Goal: Information Seeking & Learning: Learn about a topic

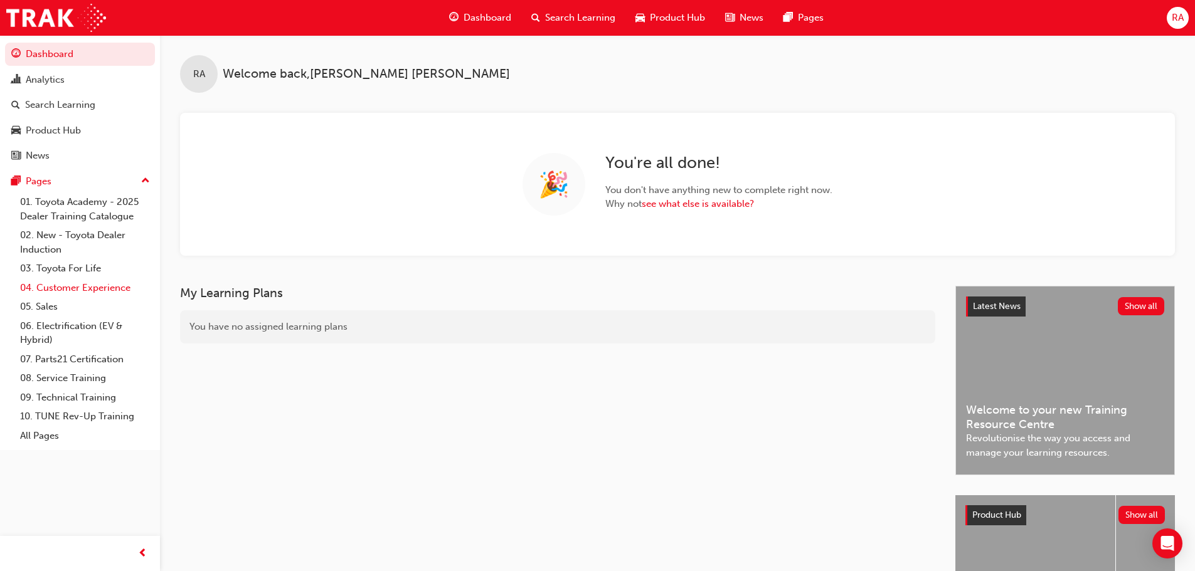
click at [80, 285] on link "04. Customer Experience" at bounding box center [85, 287] width 140 height 19
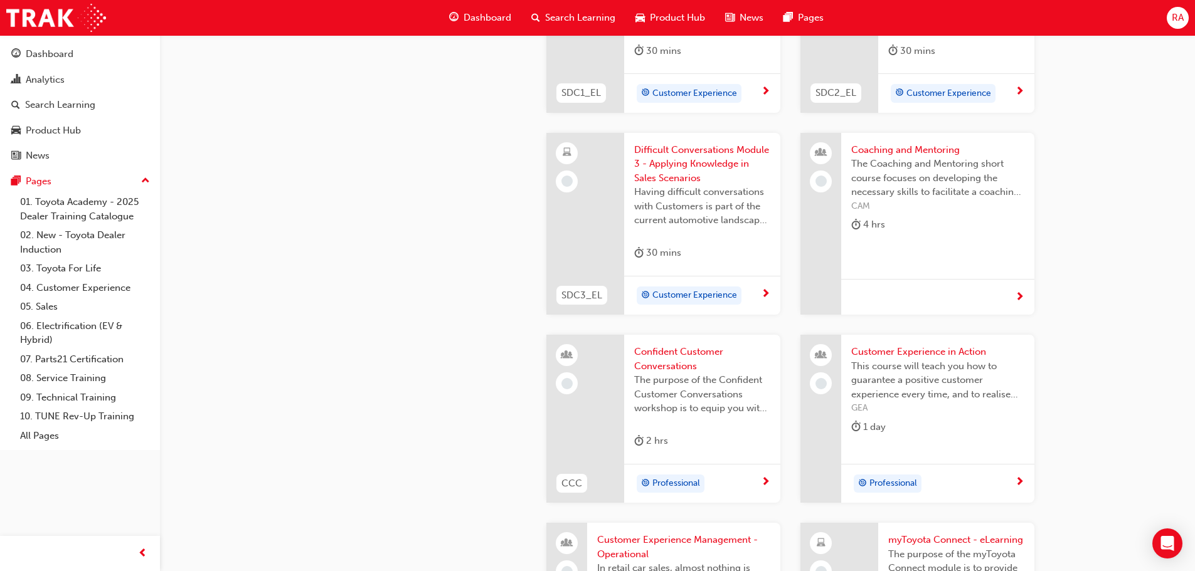
scroll to position [1380, 0]
click at [908, 354] on span "Customer Experience in Action" at bounding box center [937, 351] width 173 height 14
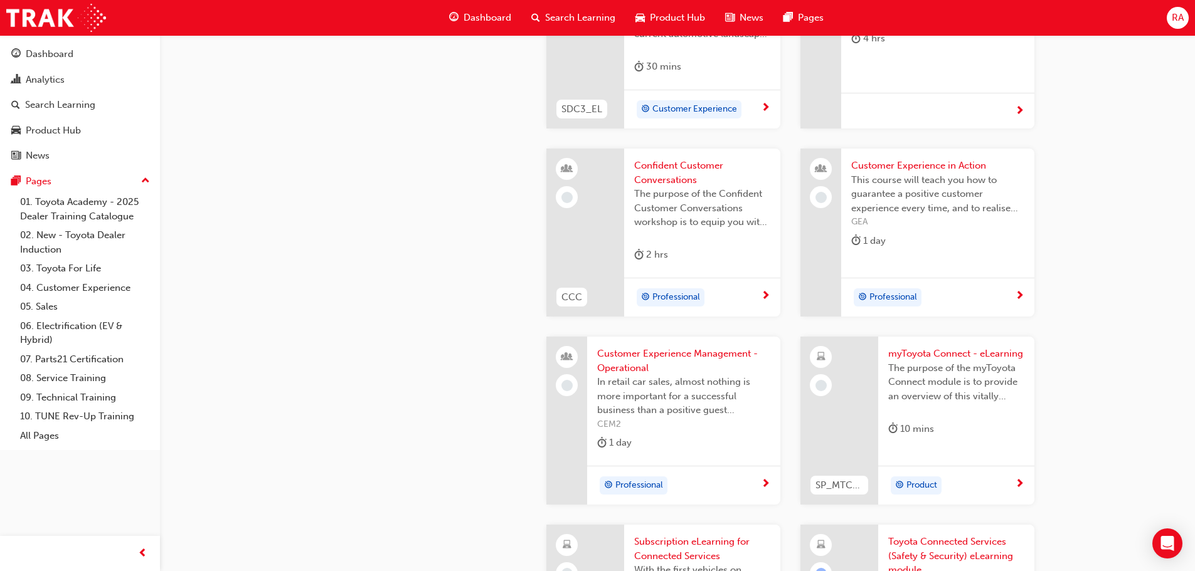
scroll to position [1631, 0]
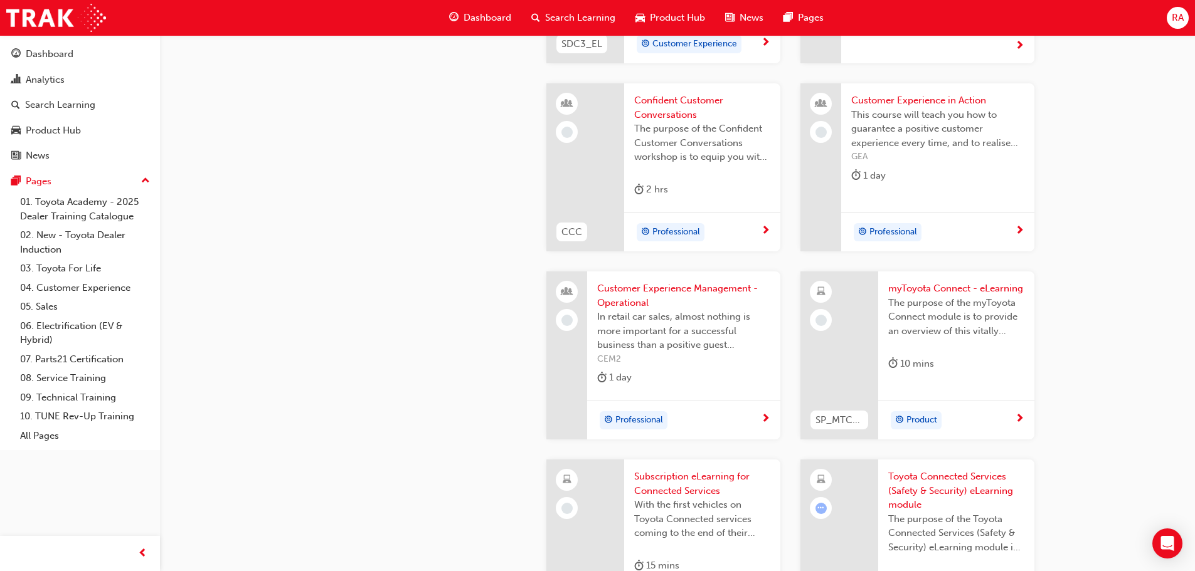
click at [695, 127] on span "The purpose of the Confident Customer Conversations workshop is to equip you wi…" at bounding box center [702, 143] width 136 height 43
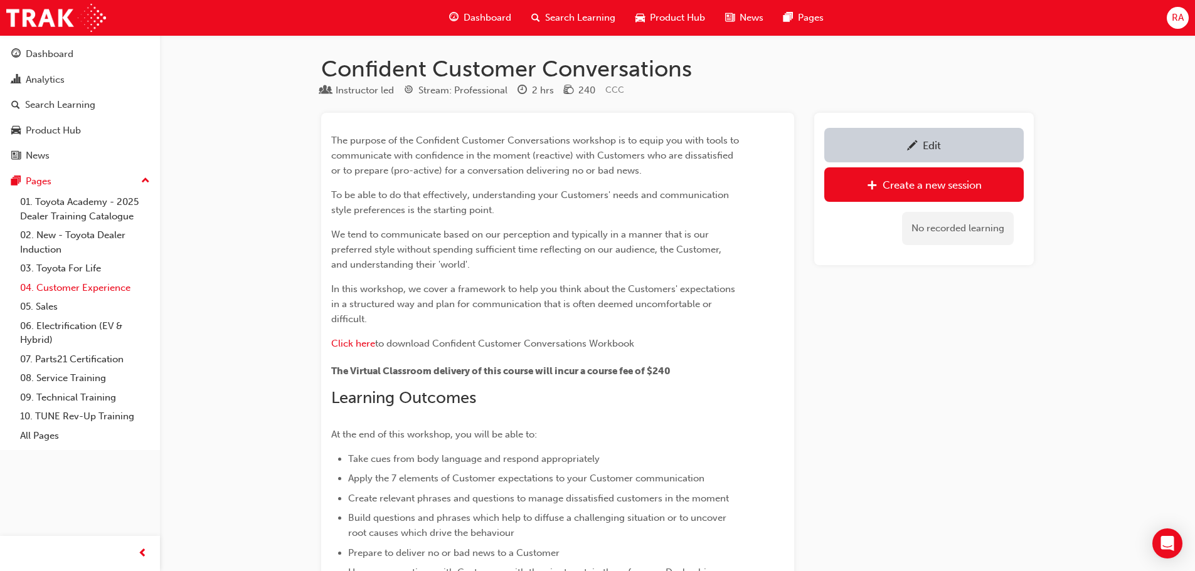
click at [72, 286] on link "04. Customer Experience" at bounding box center [85, 287] width 140 height 19
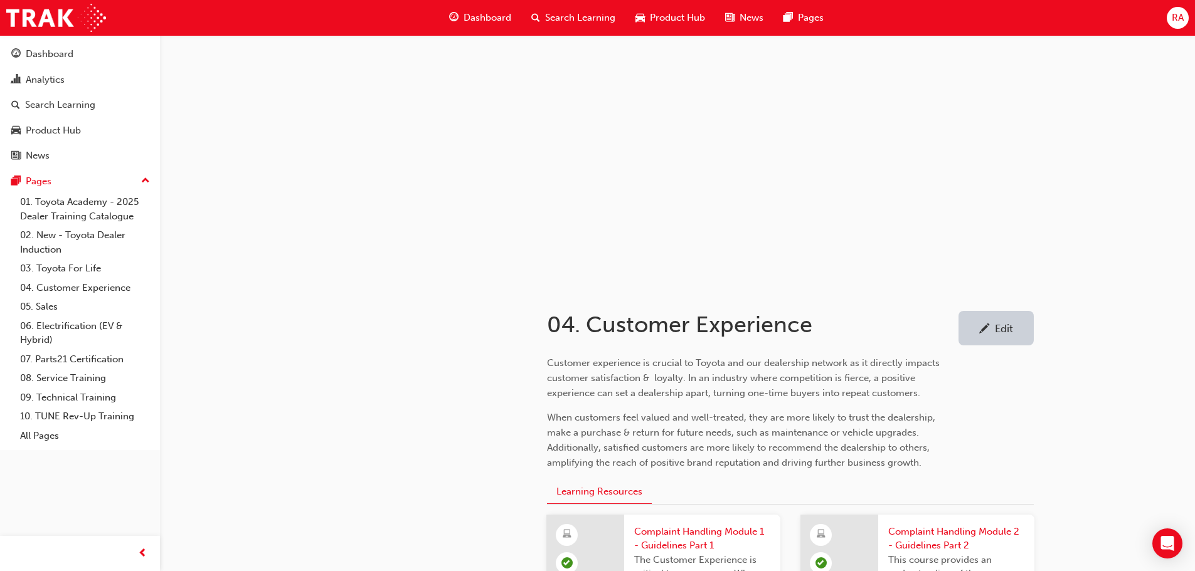
click at [581, 15] on span "Search Learning" at bounding box center [580, 18] width 70 height 14
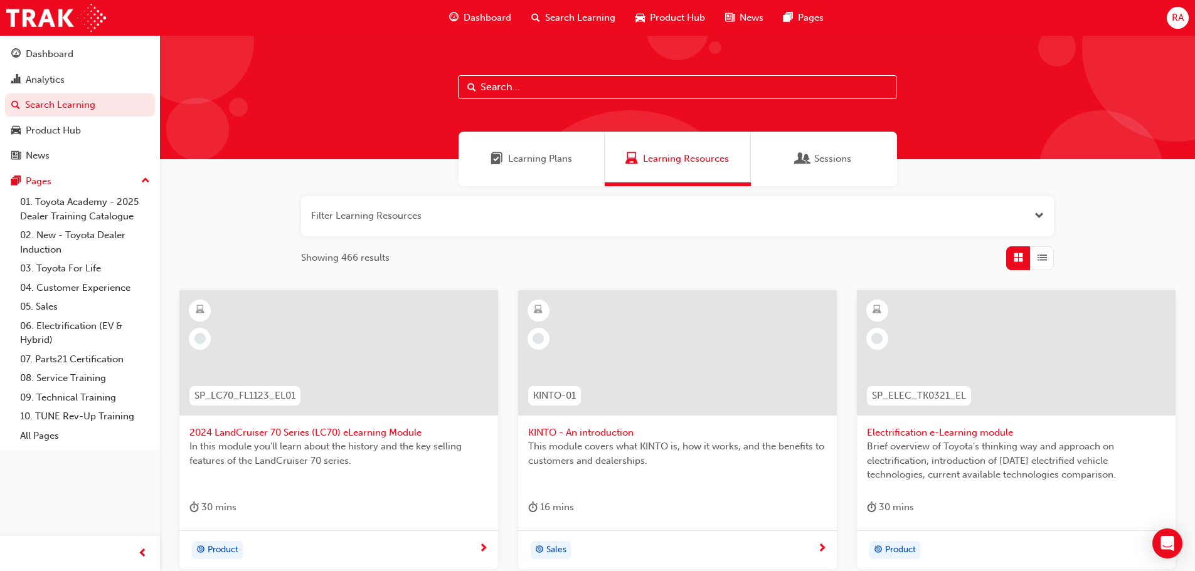
click at [535, 158] on span "Learning Plans" at bounding box center [540, 159] width 64 height 14
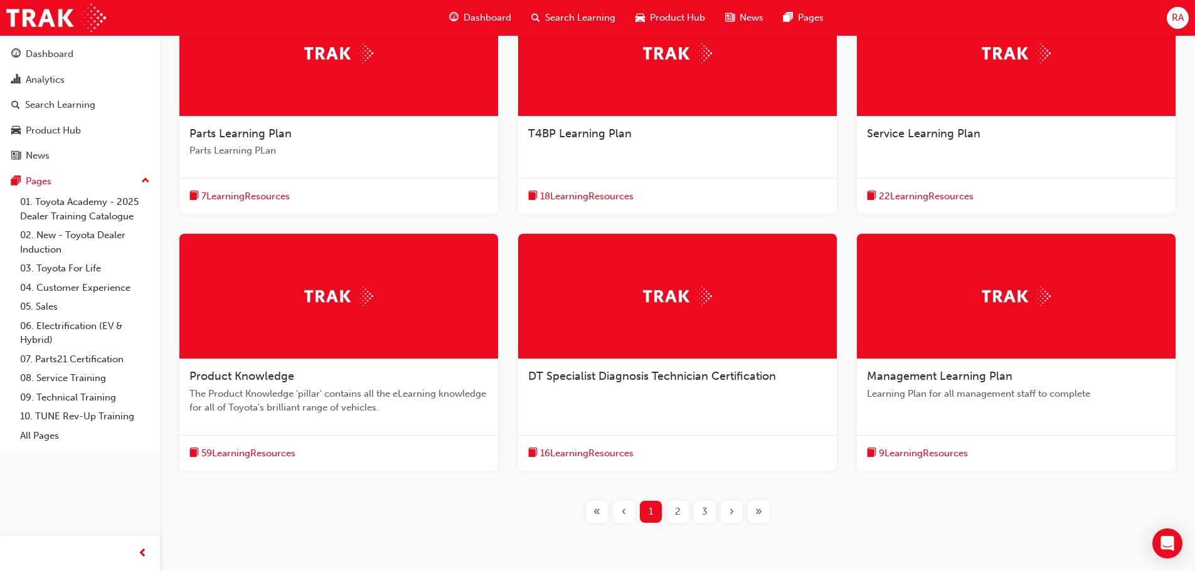
scroll to position [314, 0]
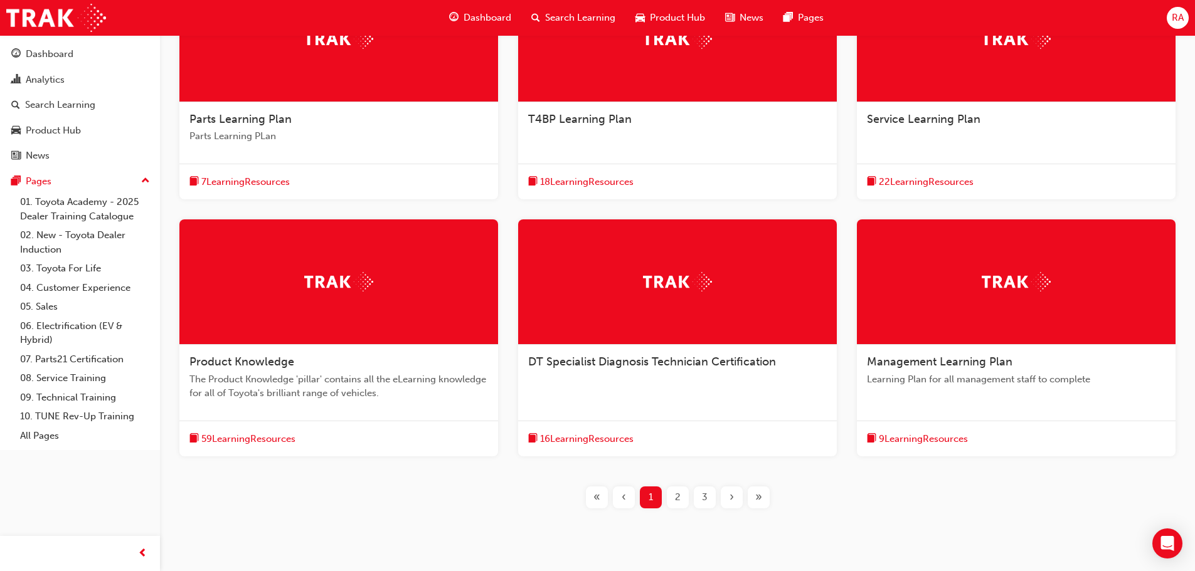
click at [680, 500] on span "2" at bounding box center [678, 497] width 6 height 14
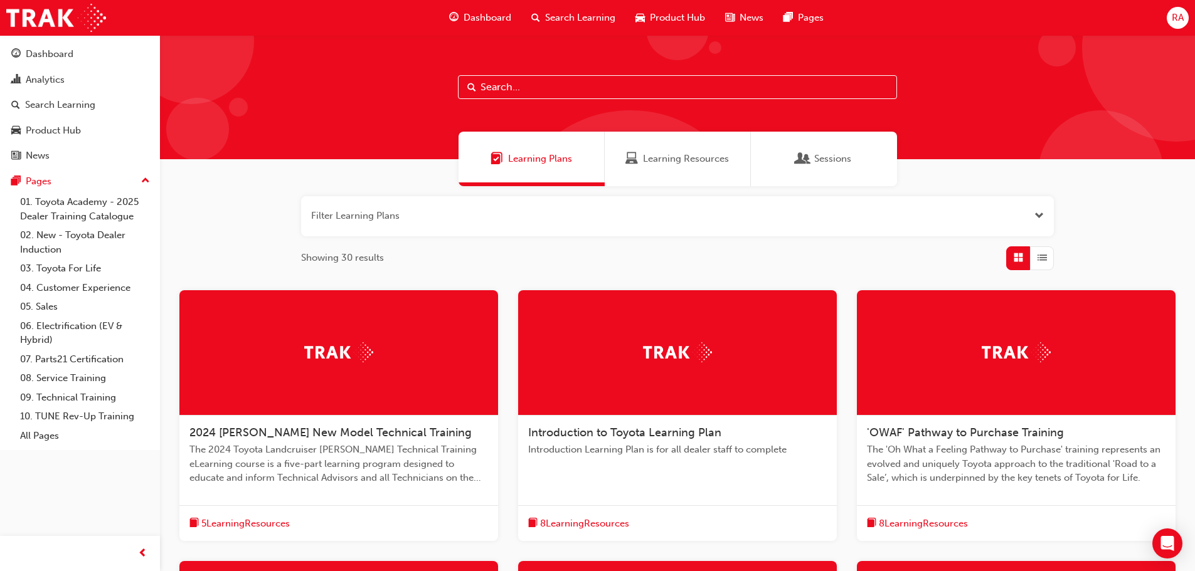
scroll to position [376, 0]
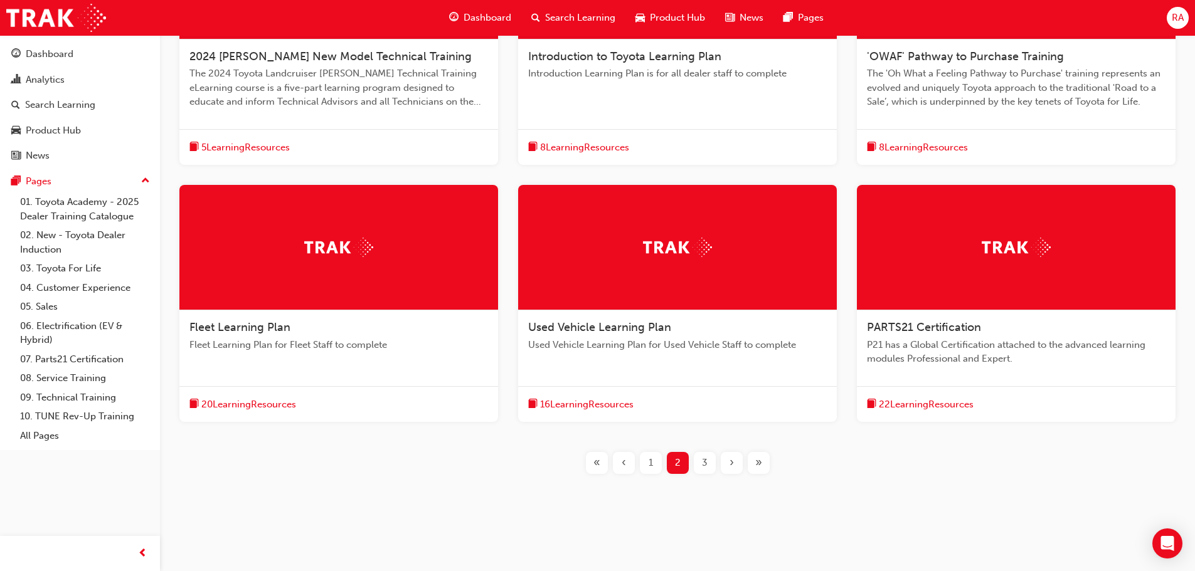
click at [709, 462] on div "3" at bounding box center [705, 463] width 22 height 22
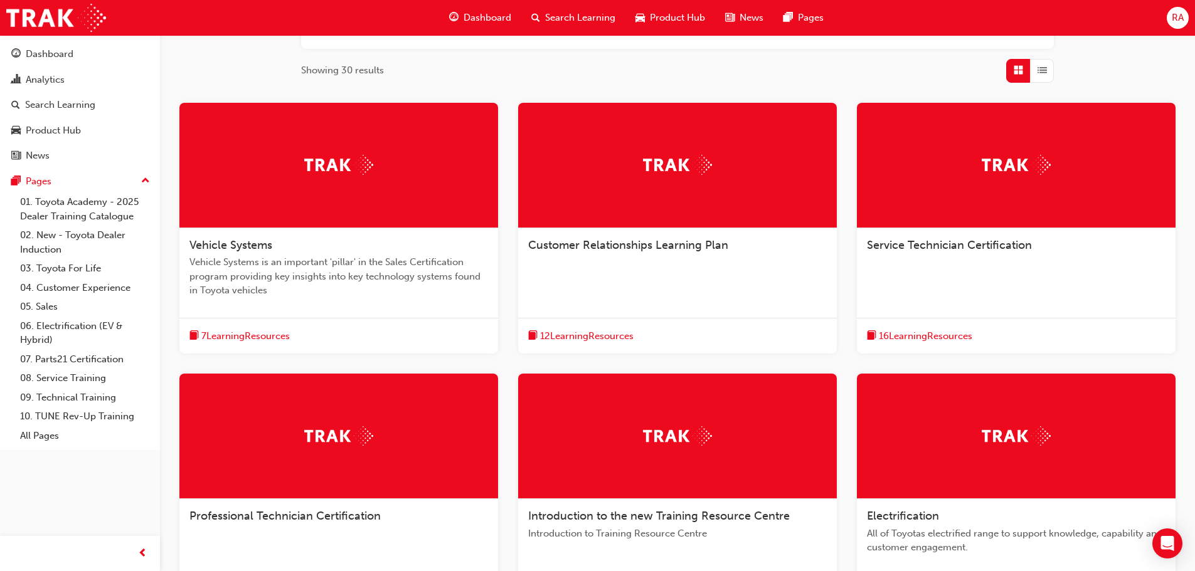
scroll to position [188, 0]
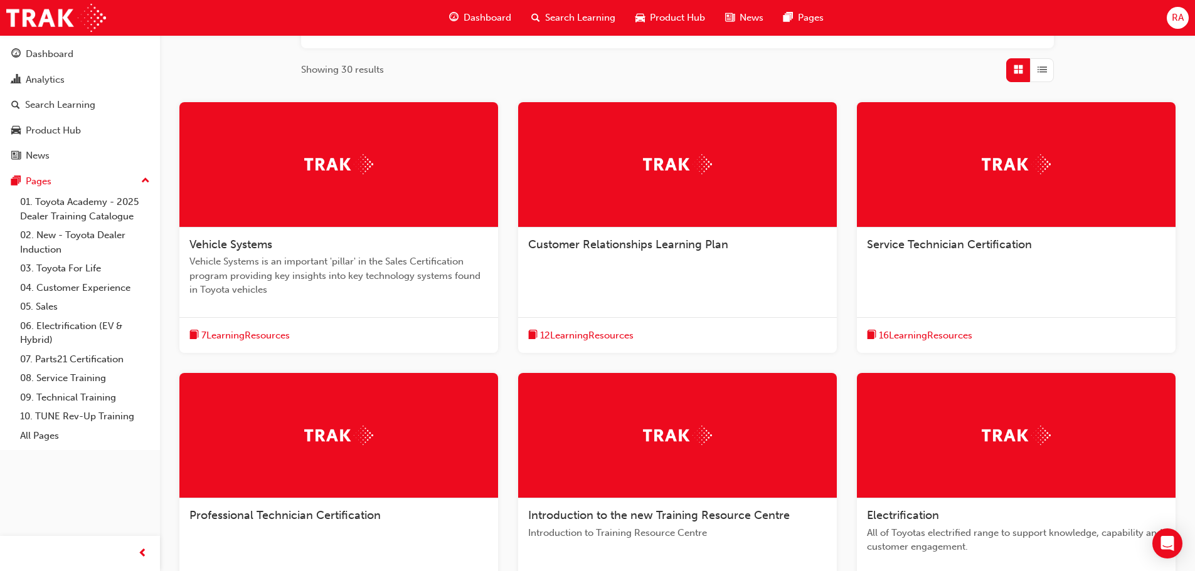
click at [606, 243] on span "Customer Relationships Learning Plan" at bounding box center [628, 245] width 200 height 14
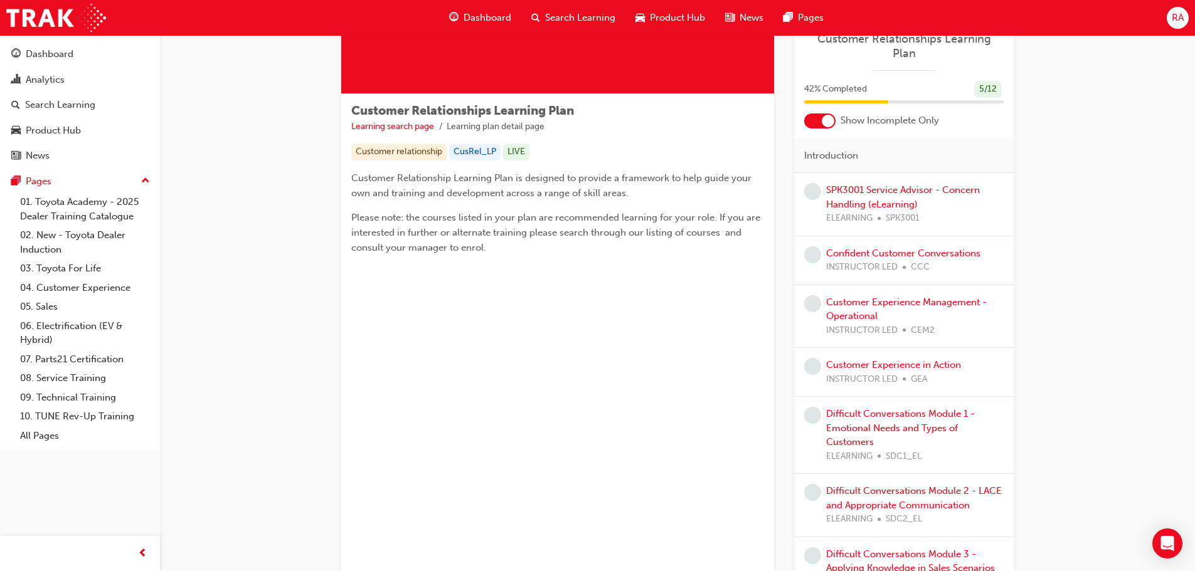
scroll to position [141, 0]
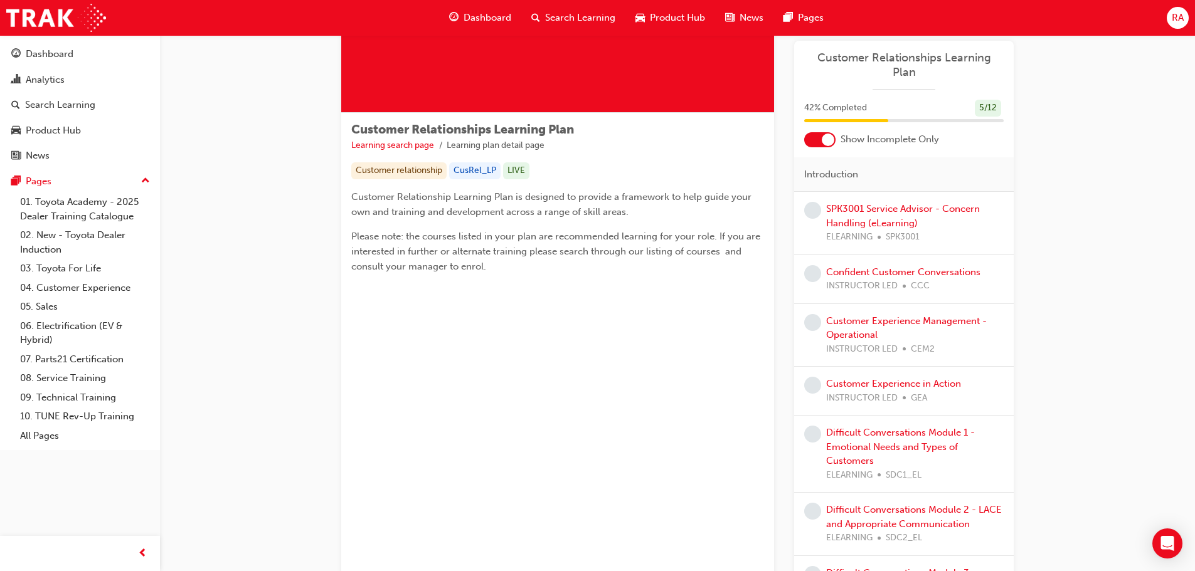
click at [825, 134] on div at bounding box center [828, 140] width 13 height 13
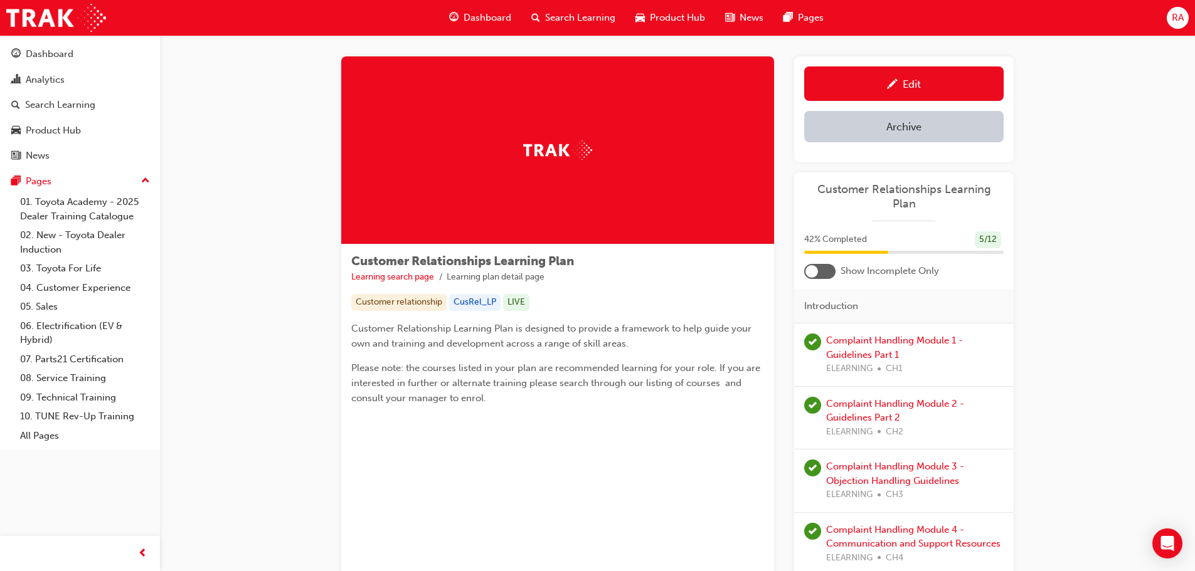
scroll to position [0, 0]
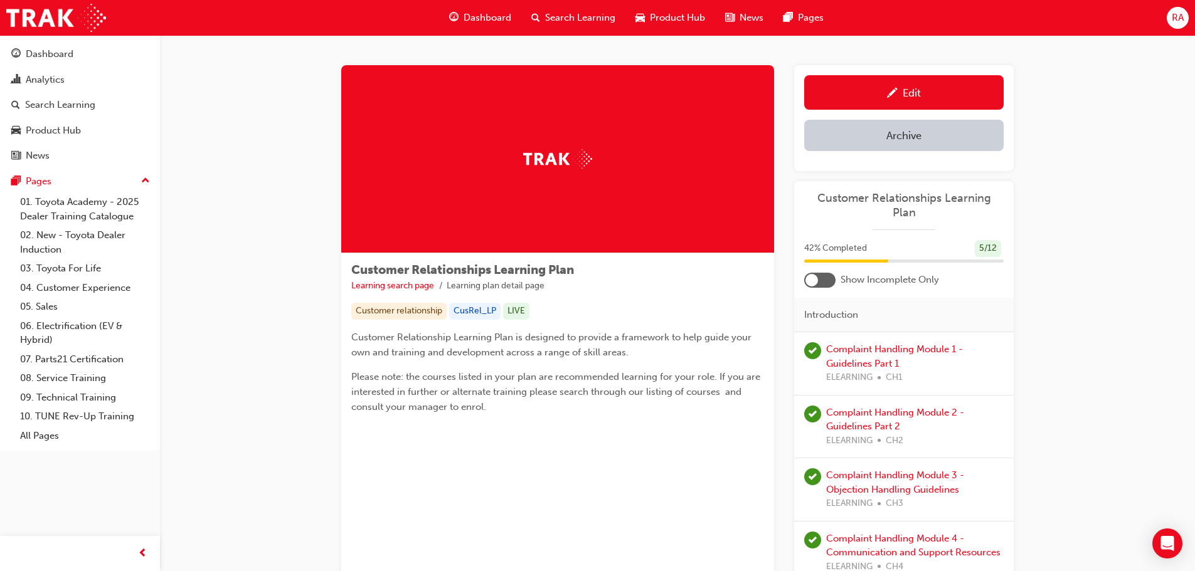
click at [398, 309] on div "Customer relationship" at bounding box center [398, 311] width 95 height 17
click at [549, 428] on div "Customer Relationships Learning Plan Learning search page Learning plan detail …" at bounding box center [557, 343] width 433 height 181
click at [545, 16] on span "Search Learning" at bounding box center [580, 18] width 70 height 14
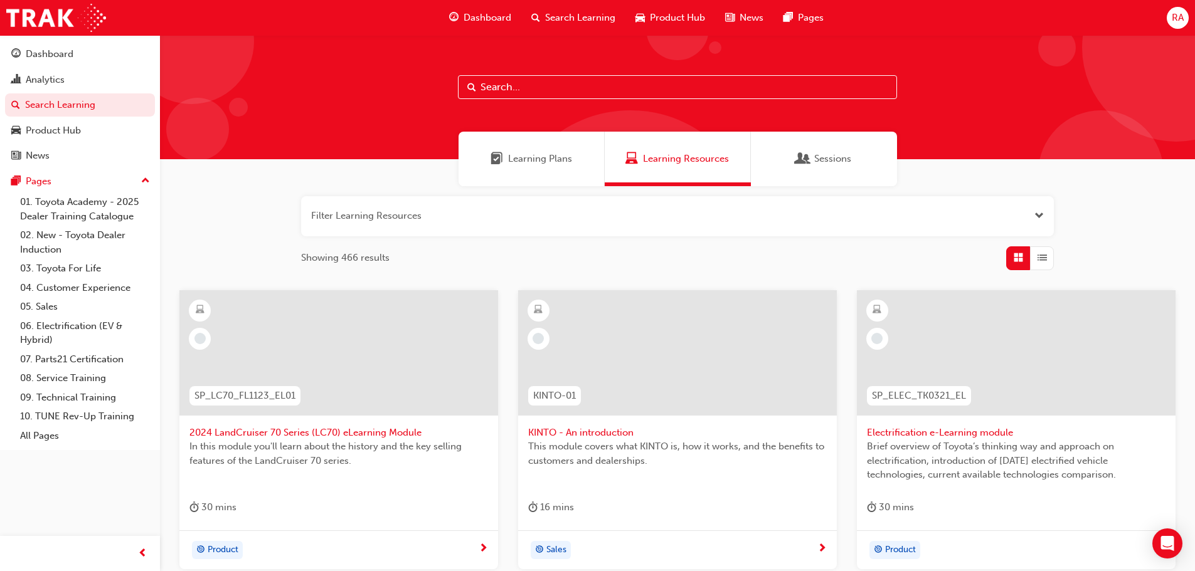
click at [500, 87] on input "text" at bounding box center [677, 87] width 439 height 24
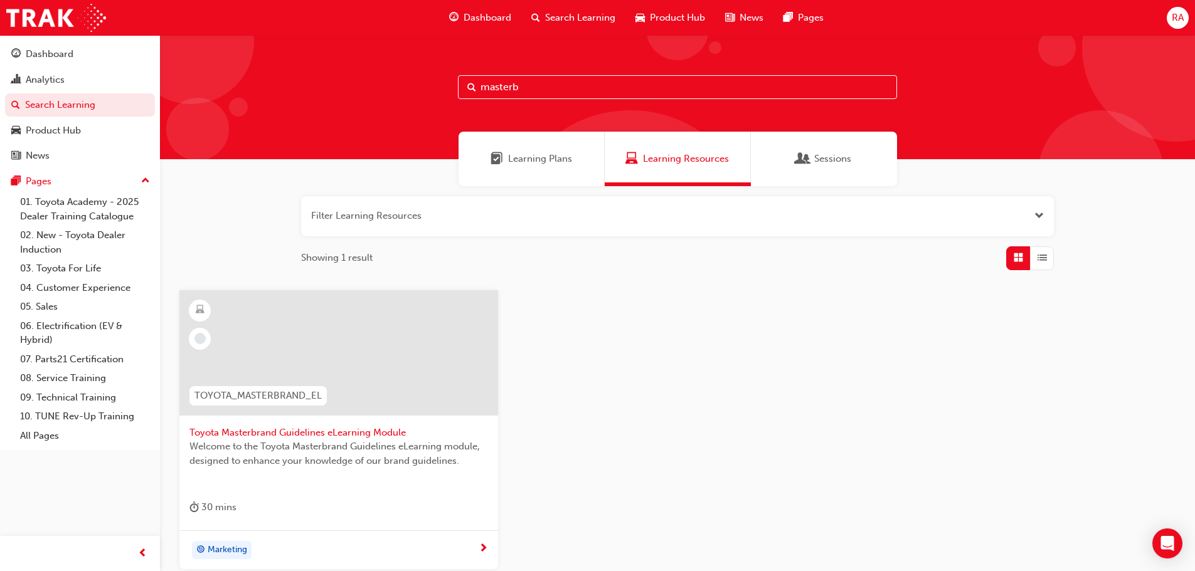
click at [559, 15] on span "Search Learning" at bounding box center [580, 18] width 70 height 14
click at [561, 21] on span "Search Learning" at bounding box center [580, 18] width 70 height 14
click at [527, 88] on input "masterb" at bounding box center [677, 87] width 439 height 24
type input "masterbra"
click at [262, 396] on span "TOYOTA_MASTERBRAND_EL" at bounding box center [257, 396] width 127 height 14
